Goal: Task Accomplishment & Management: Use online tool/utility

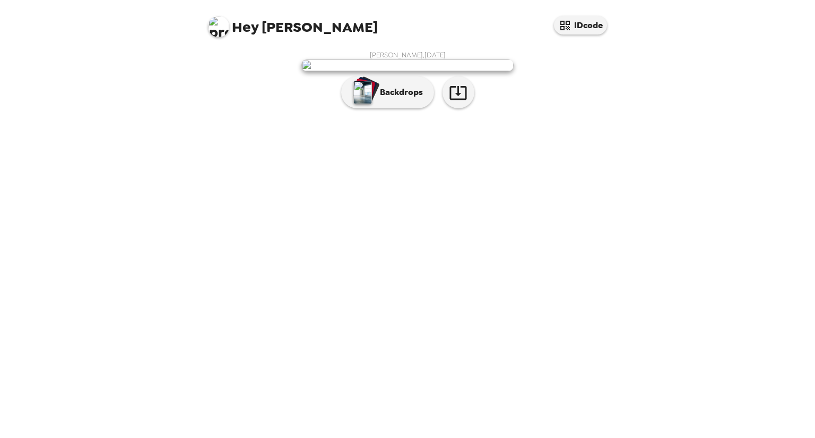
click at [459, 119] on div "[PERSON_NAME] , [DATE] Backdrops" at bounding box center [407, 82] width 424 height 74
drag, startPoint x: 463, startPoint y: 352, endPoint x: 478, endPoint y: 365, distance: 19.6
click at [463, 100] on icon "button" at bounding box center [457, 93] width 17 height 14
